Goal: Check status: Check status

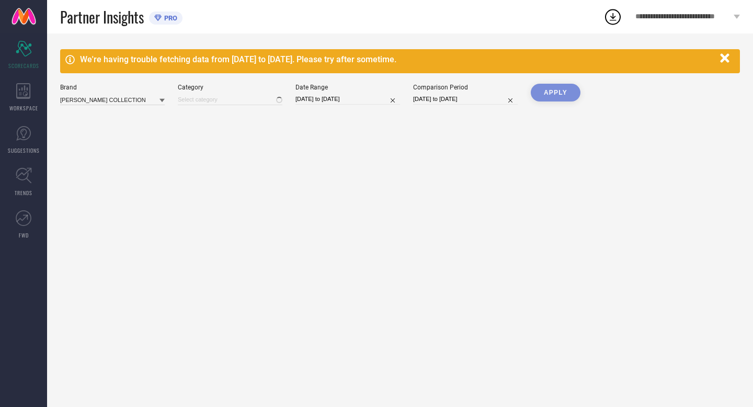
type input "All"
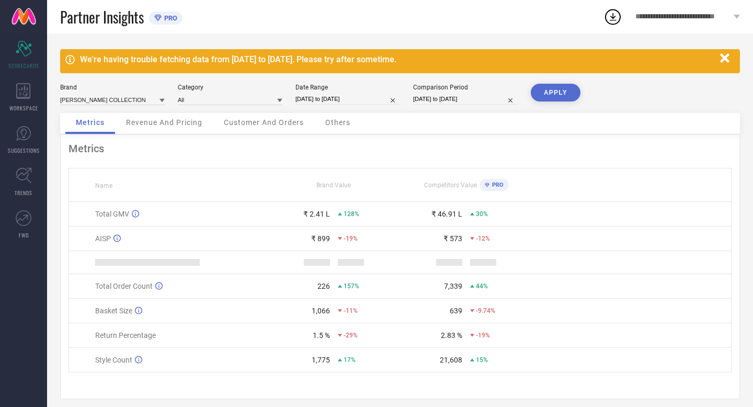
click at [400, 133] on div "Metrics Revenue And Pricing Customer And Orders Others" at bounding box center [400, 123] width 680 height 21
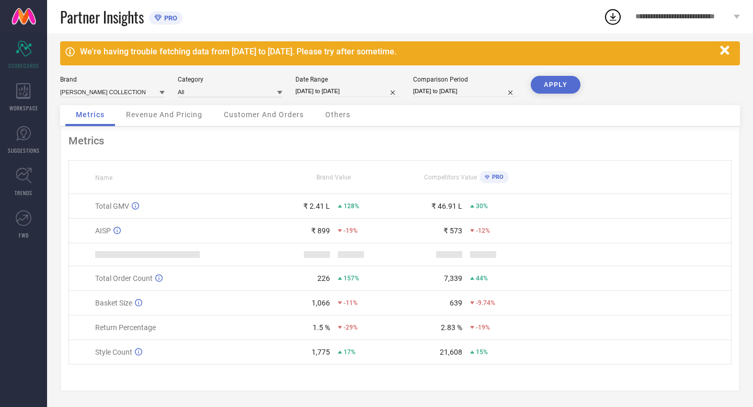
scroll to position [9, 0]
click at [368, 90] on input "[DATE] to [DATE]" at bounding box center [347, 91] width 105 height 11
select select "8"
select select "2025"
select select "9"
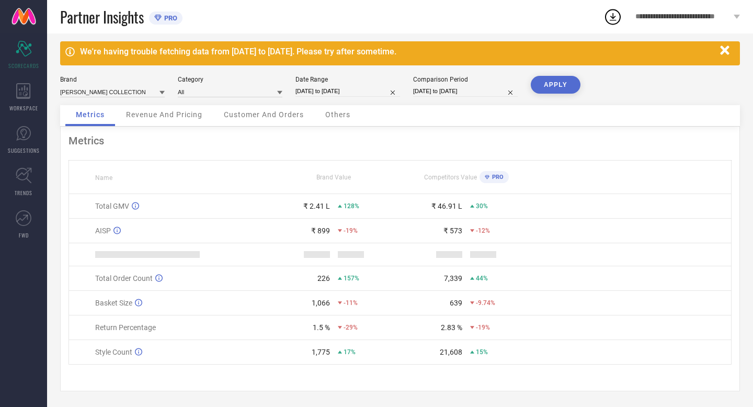
select select "2025"
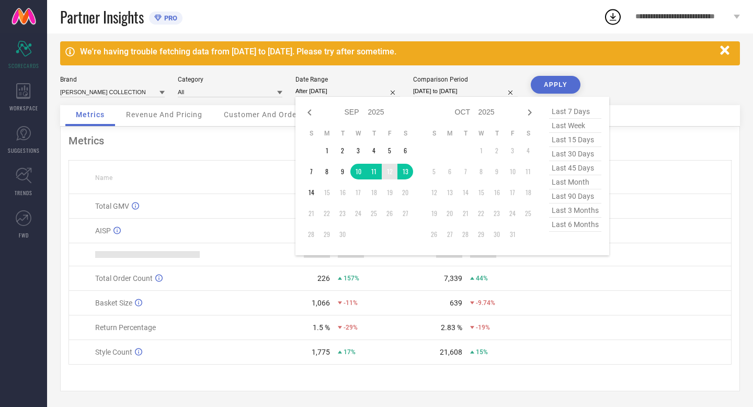
click at [391, 168] on td "12" at bounding box center [390, 172] width 16 height 16
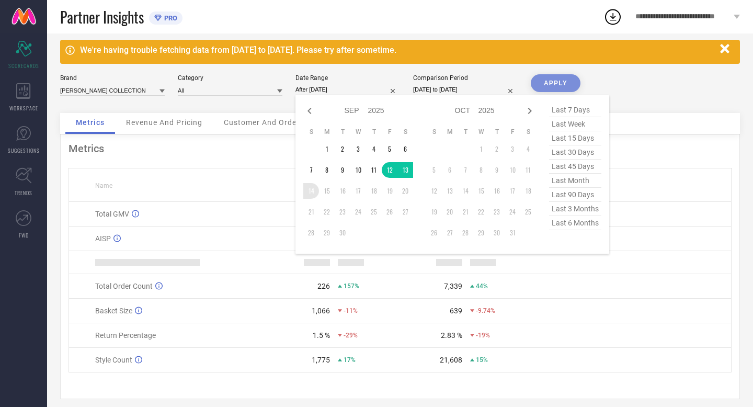
type input "[DATE] to [DATE]"
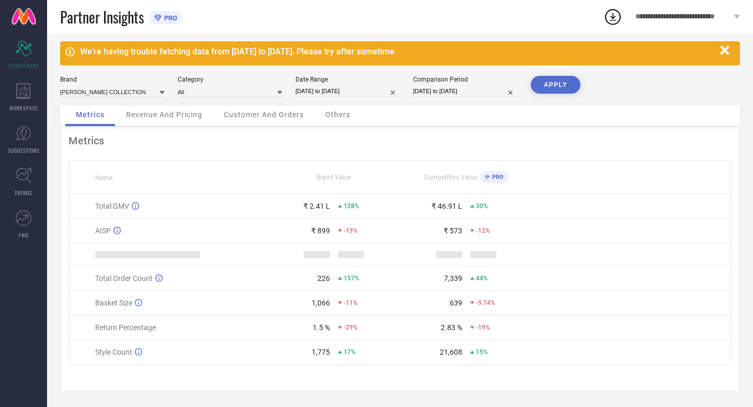
click at [485, 88] on input "[DATE] to [DATE]" at bounding box center [465, 91] width 105 height 11
select select "8"
select select "2024"
select select "9"
select select "2024"
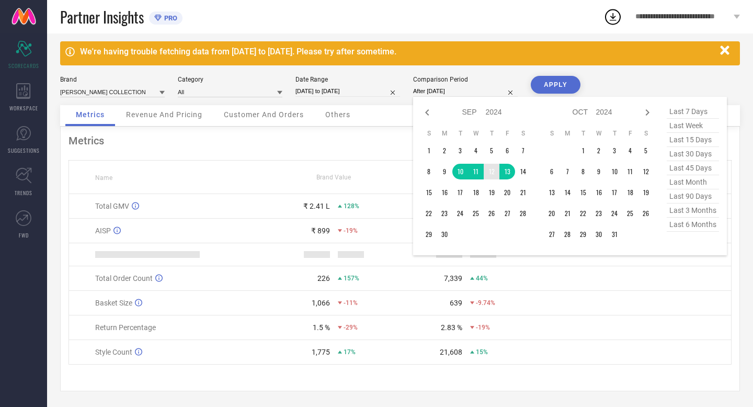
click at [494, 169] on td "12" at bounding box center [492, 172] width 16 height 16
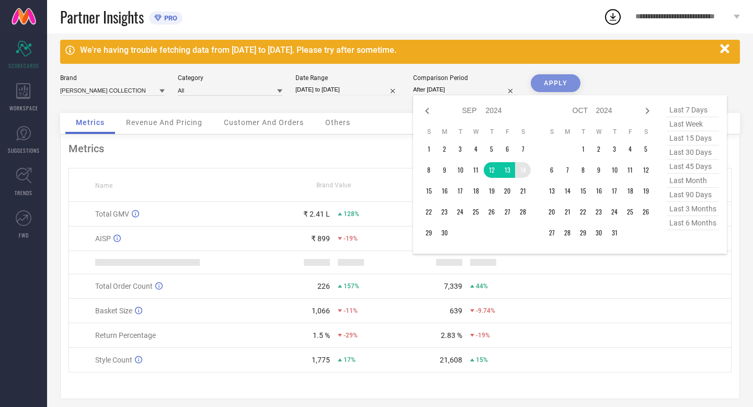
type input "[DATE] to [DATE]"
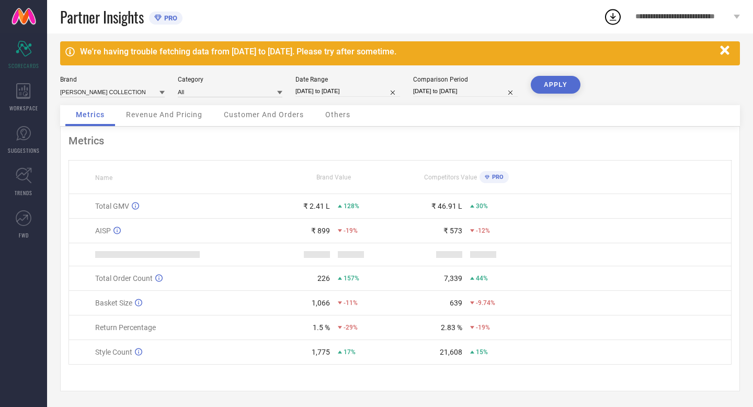
click at [547, 84] on button "APPLY" at bounding box center [556, 85] width 50 height 18
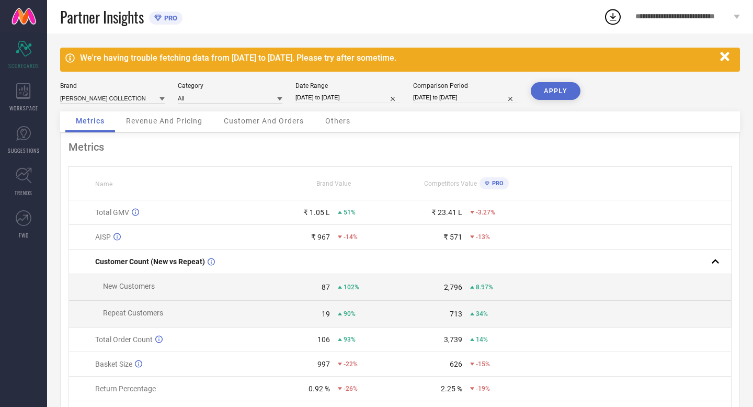
scroll to position [0, 0]
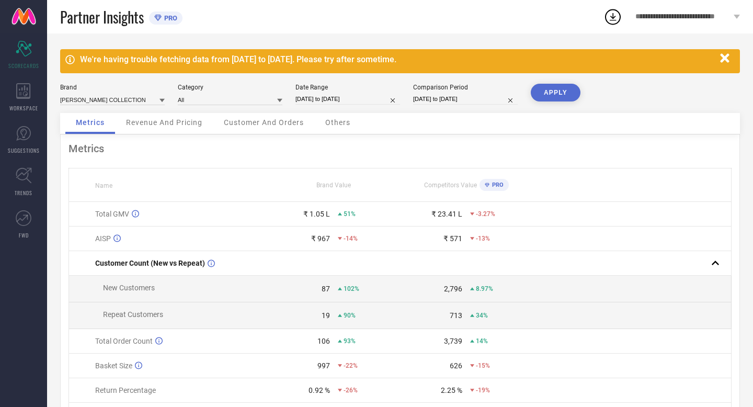
click at [396, 127] on div "Metrics Revenue And Pricing Customer And Orders Others" at bounding box center [400, 123] width 680 height 21
click at [18, 92] on icon at bounding box center [23, 91] width 15 height 16
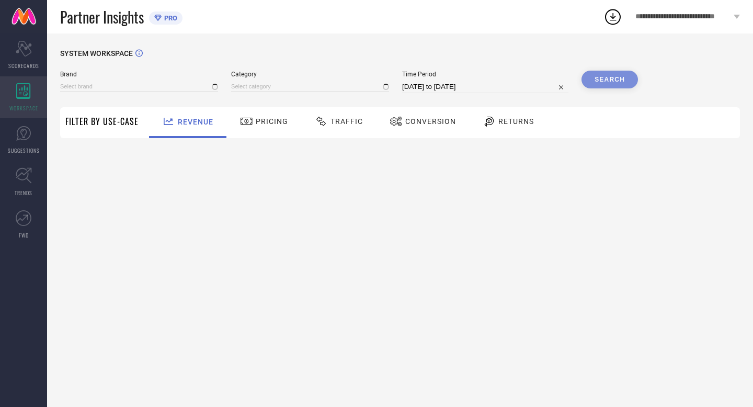
type input "[PERSON_NAME]"
type input "All"
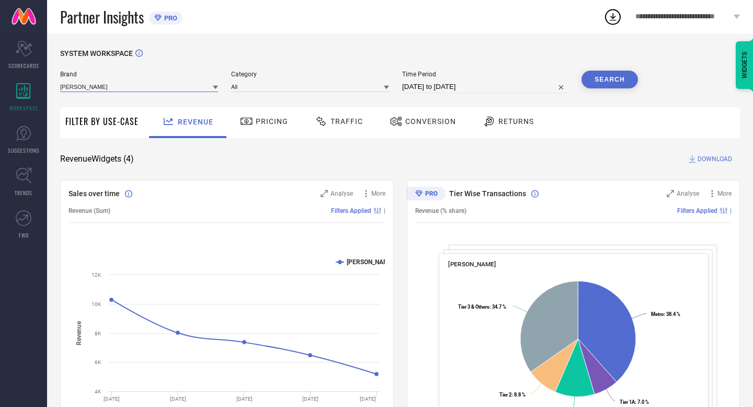
click at [153, 89] on input at bounding box center [139, 86] width 158 height 11
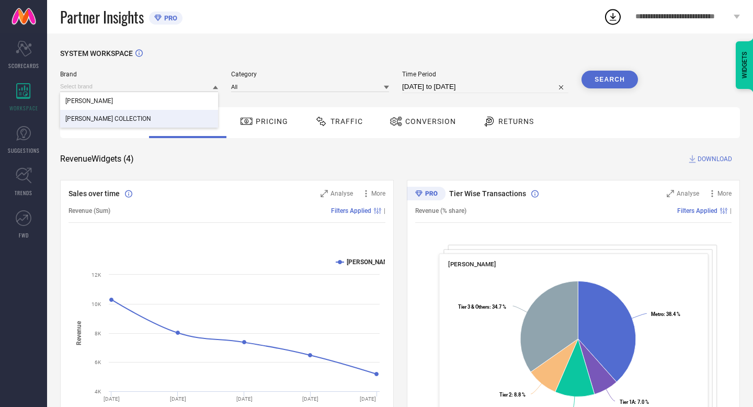
click at [147, 116] on div "[PERSON_NAME] COLLECTION" at bounding box center [139, 119] width 158 height 18
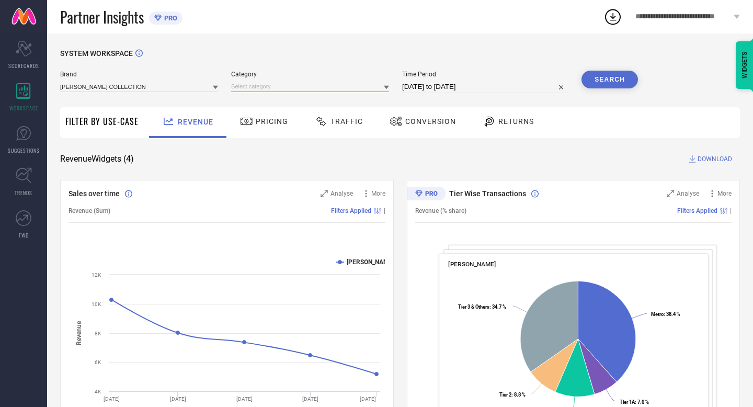
click at [277, 86] on input at bounding box center [310, 86] width 158 height 11
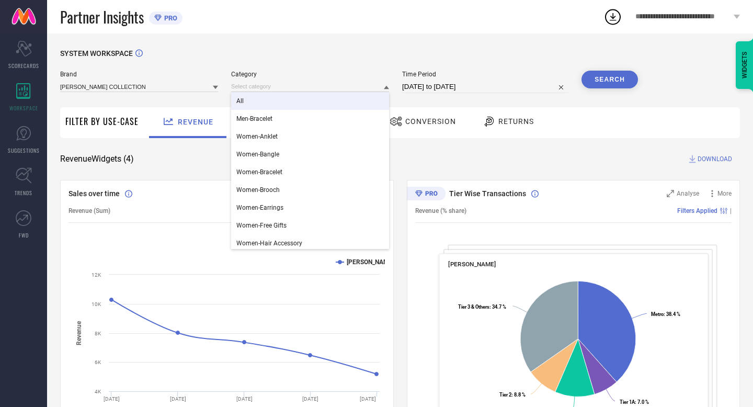
click at [275, 102] on div "All" at bounding box center [310, 101] width 158 height 18
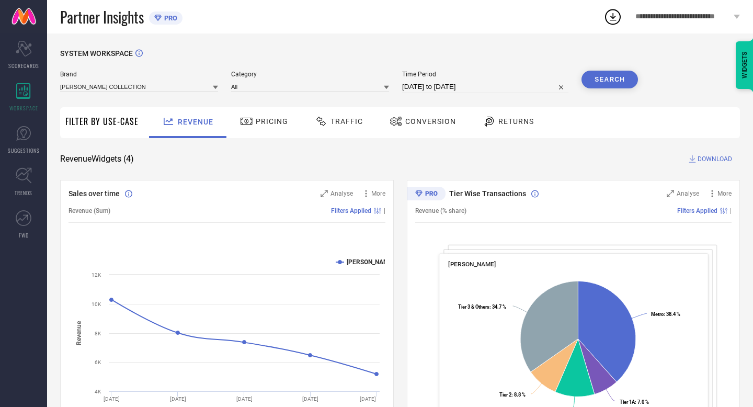
click at [510, 87] on input "[DATE] to [DATE]" at bounding box center [485, 87] width 166 height 13
select select "7"
select select "2025"
select select "8"
select select "2025"
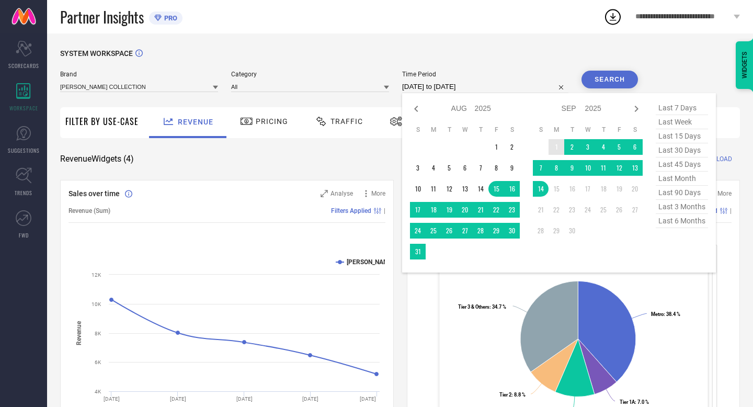
click at [557, 145] on td "1" at bounding box center [557, 147] width 16 height 16
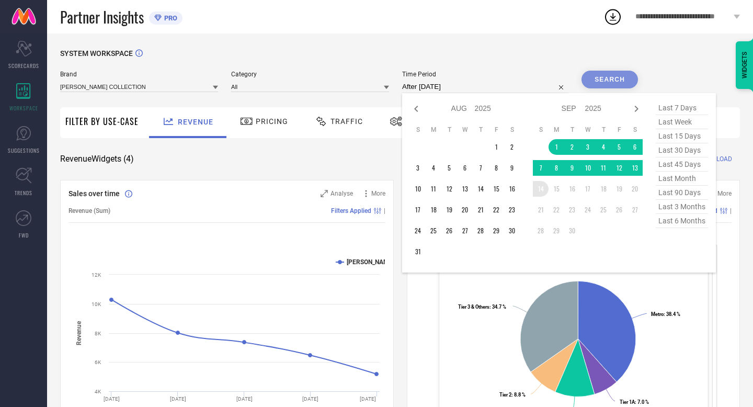
type input "[DATE] to [DATE]"
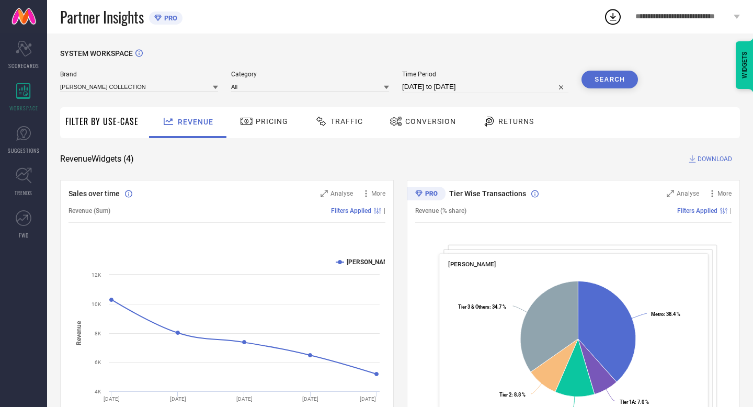
click at [612, 77] on button "Search" at bounding box center [609, 80] width 56 height 18
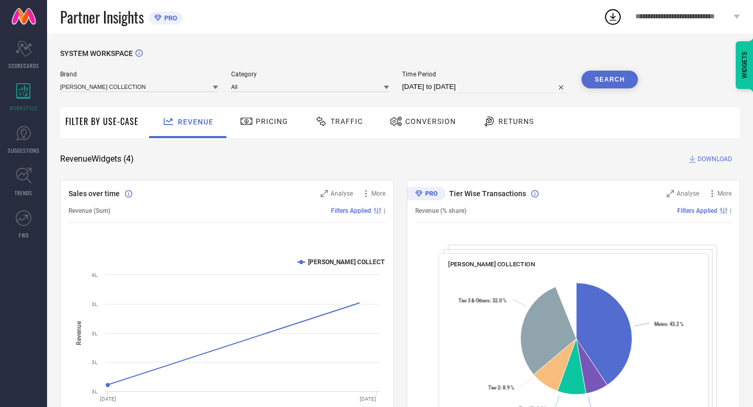
click at [409, 159] on div "Revenue Widgets ( 4 ) DOWNLOAD" at bounding box center [400, 159] width 680 height 10
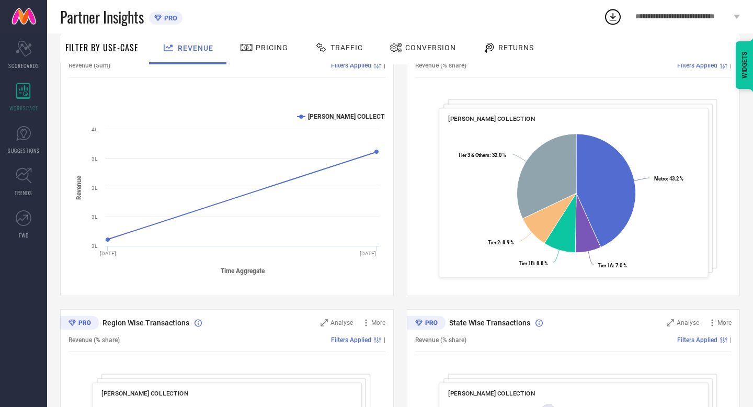
scroll to position [125, 0]
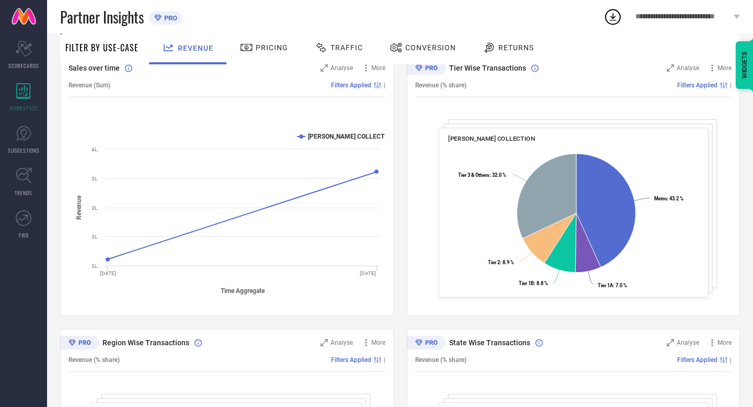
click at [398, 211] on div "Sales over time Analyse More Revenue (Sum) Filters Applied | Created with Highc…" at bounding box center [400, 322] width 680 height 536
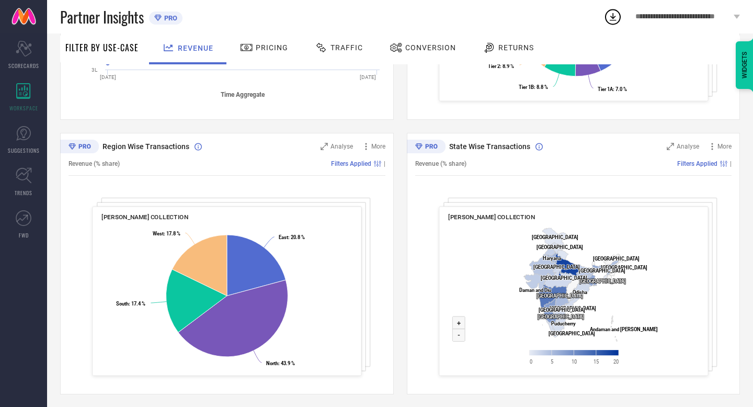
scroll to position [325, 0]
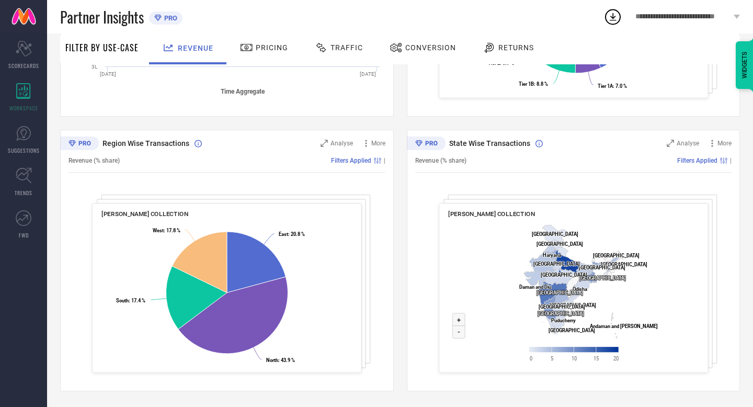
click at [402, 315] on div "Sales over time Analyse More Revenue (Sum) Filters Applied | Created with Highc…" at bounding box center [400, 123] width 680 height 536
click at [397, 310] on div "Sales over time Analyse More Revenue (Sum) Filters Applied | Created with Highc…" at bounding box center [400, 123] width 680 height 536
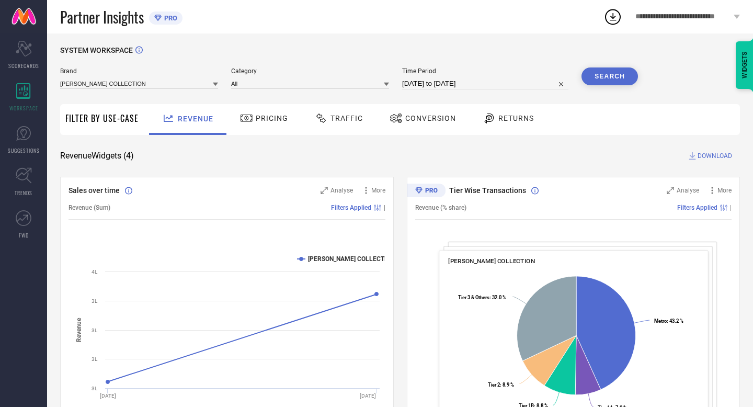
scroll to position [0, 0]
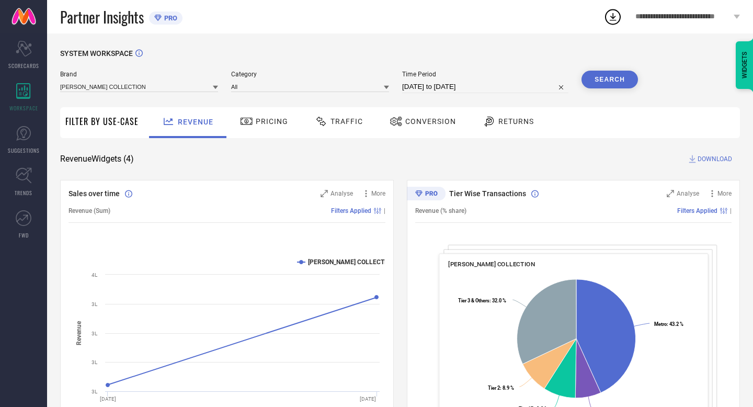
click at [431, 117] on span "Conversion" at bounding box center [430, 121] width 51 height 8
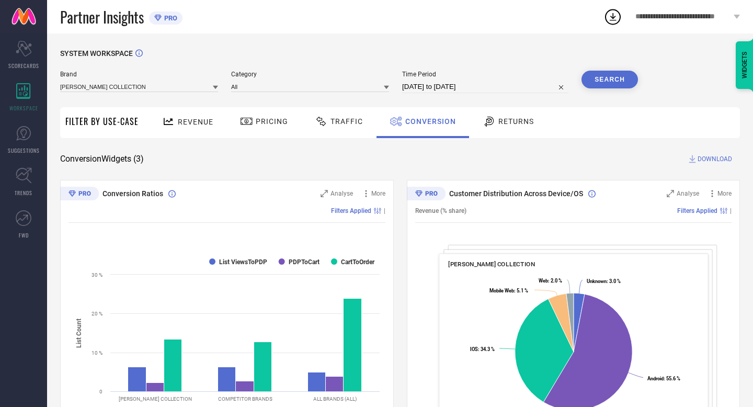
click at [516, 121] on span "Returns" at bounding box center [516, 121] width 36 height 8
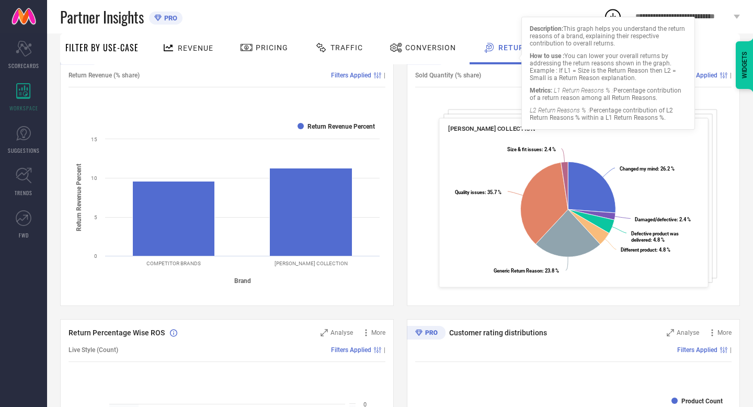
scroll to position [146, 0]
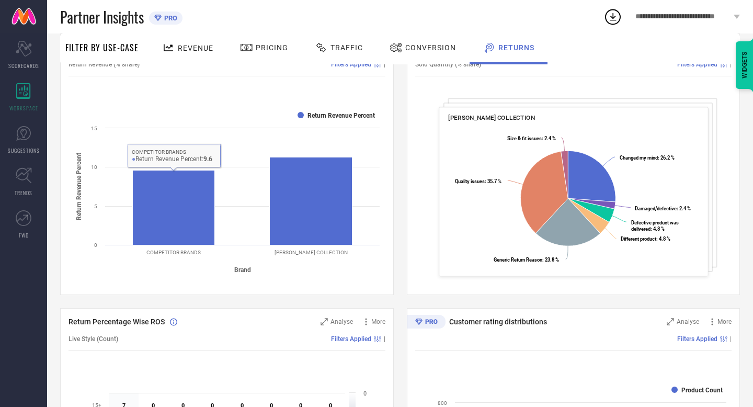
click at [311, 286] on div "Created with Highcharts 9.3.3 Brand Return Revenue Percent Return Revenue Perce…" at bounding box center [227, 191] width 317 height 199
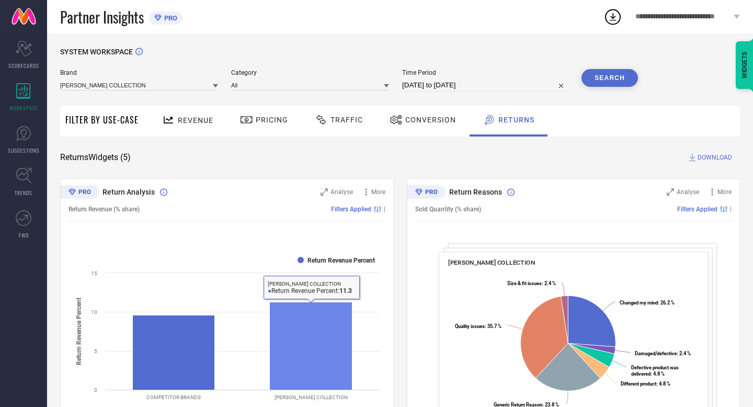
scroll to position [0, 0]
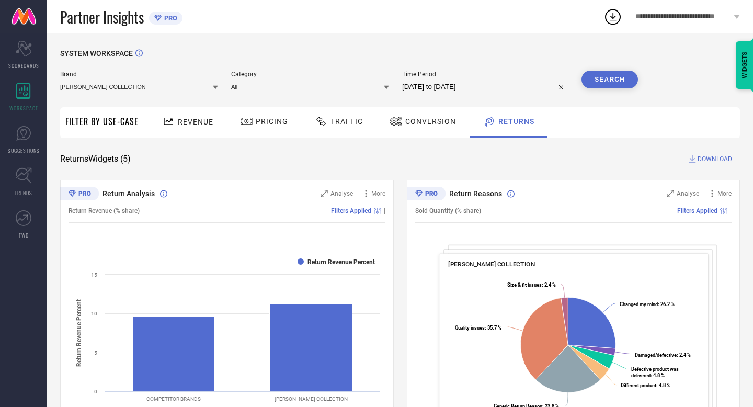
click at [587, 130] on div "Revenue Pricing Traffic Conversion Returns" at bounding box center [442, 122] width 596 height 31
